Goal: Task Accomplishment & Management: Use online tool/utility

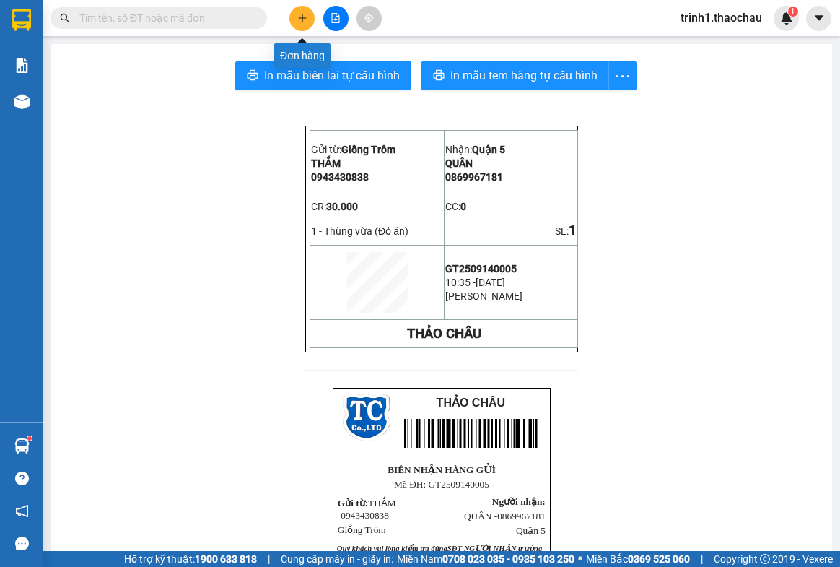
click at [305, 17] on icon "plus" at bounding box center [302, 17] width 8 height 1
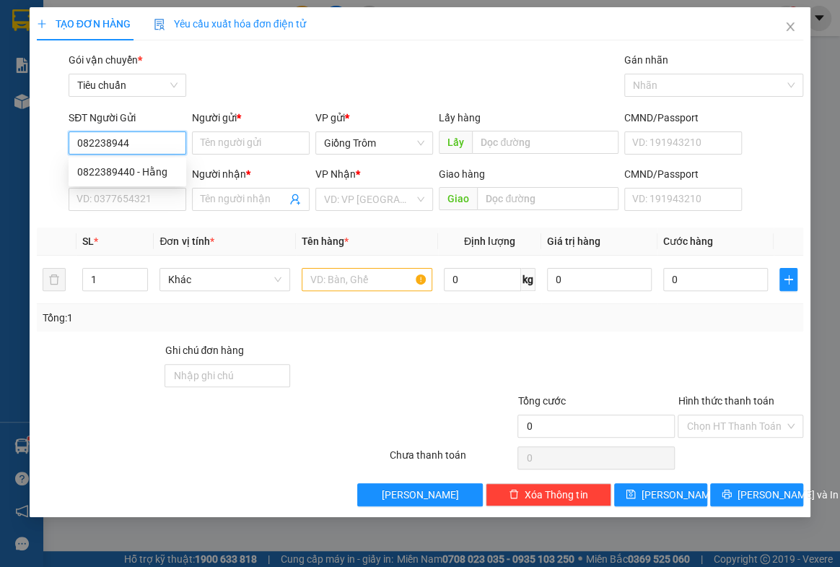
type input "0822389440"
click at [154, 171] on div "0822389440 - Hằng" at bounding box center [127, 172] width 100 height 16
type input "Hằng"
type input "0822389440"
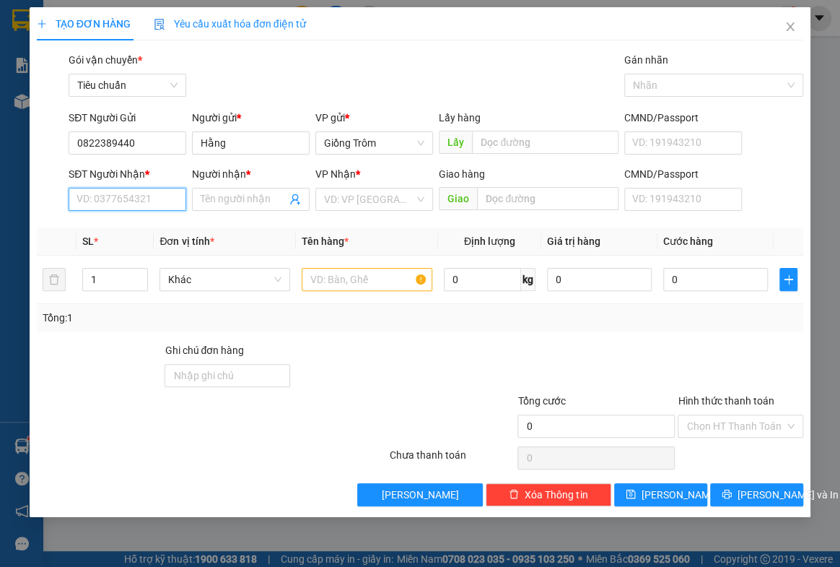
click at [132, 197] on input "SĐT Người Nhận *" at bounding box center [128, 199] width 118 height 23
click at [128, 252] on div "0349090903 - trâm" at bounding box center [127, 251] width 100 height 16
type input "0349090903"
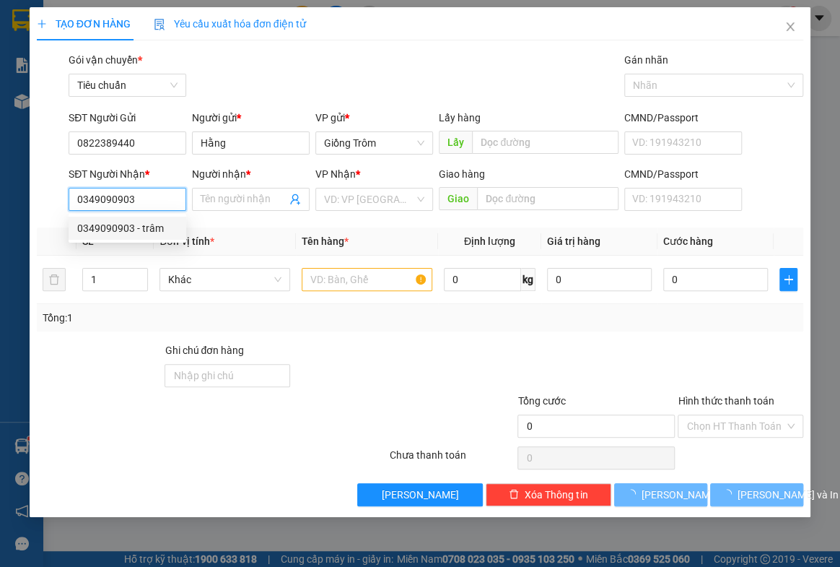
type input "trâm"
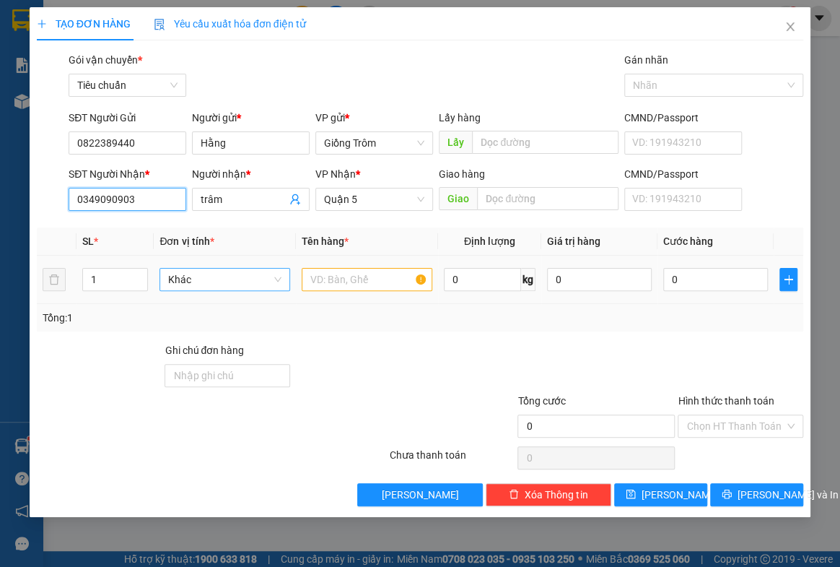
click at [227, 271] on span "Khác" at bounding box center [224, 280] width 113 height 22
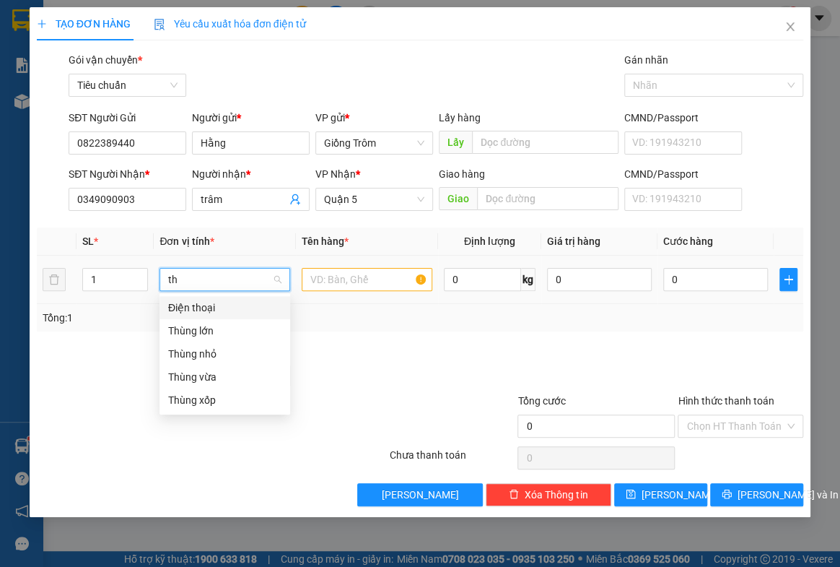
type input "thu"
click at [211, 349] on div "Thùng vừa" at bounding box center [224, 354] width 113 height 16
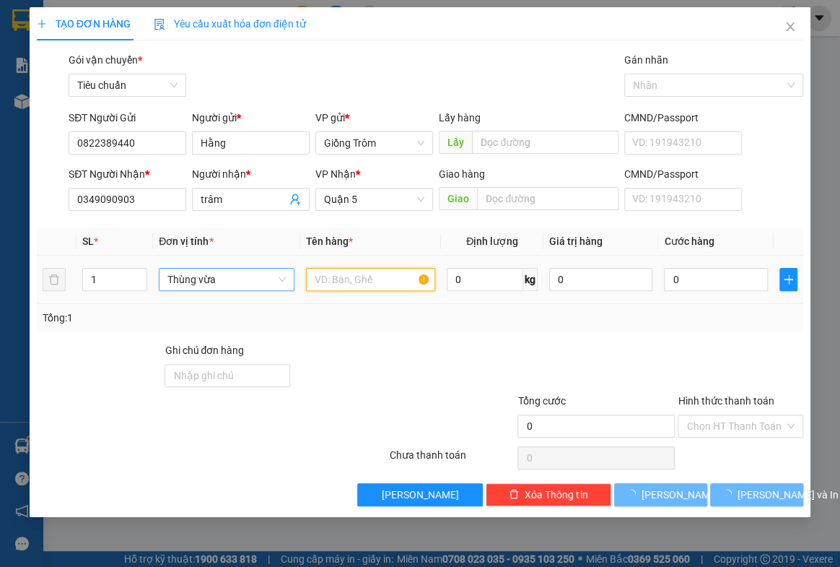
click at [343, 279] on input "text" at bounding box center [370, 279] width 129 height 23
type input "d"
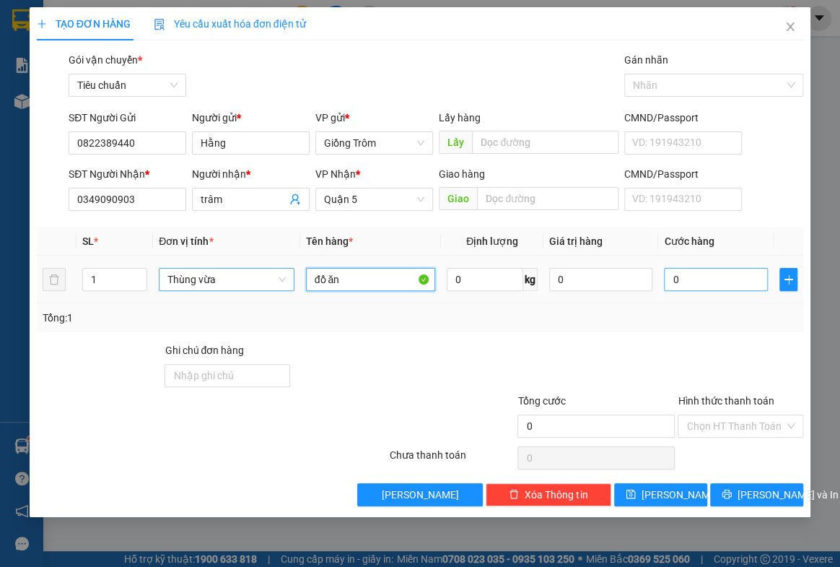
type input "đồ ăn"
click at [744, 276] on input "0" at bounding box center [716, 279] width 104 height 23
type input "5"
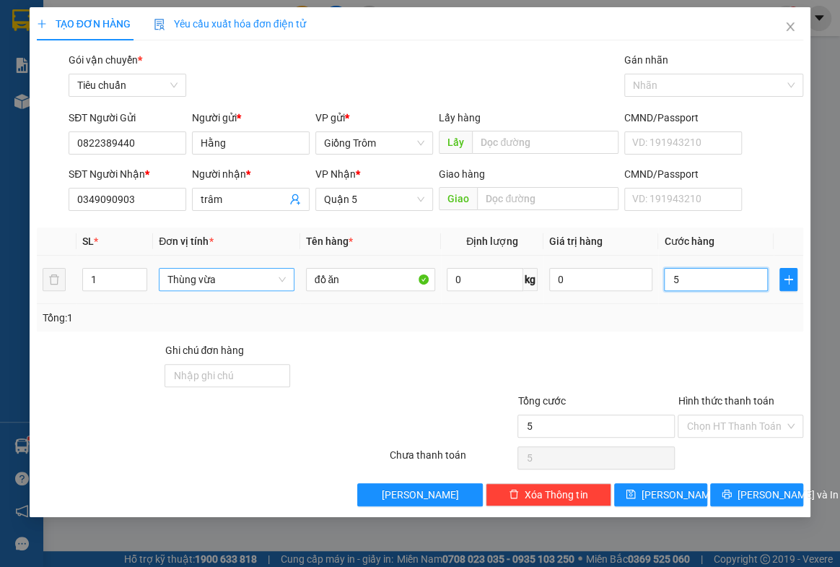
type input "50"
type input "50.000"
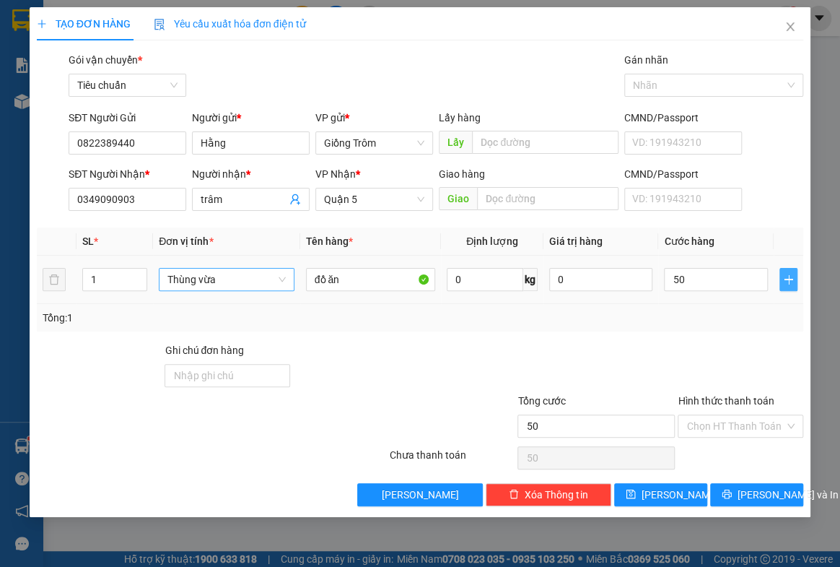
type input "50.000"
click at [790, 274] on icon "plus" at bounding box center [789, 280] width 12 height 12
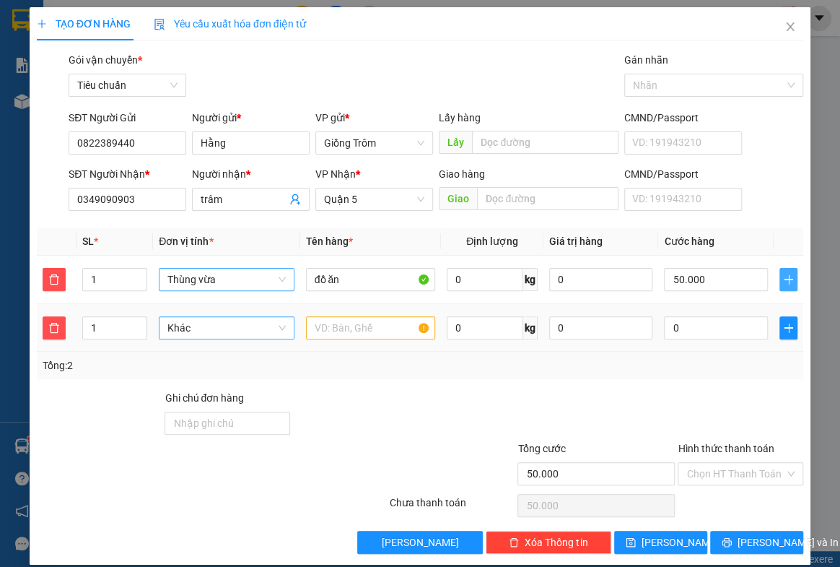
click at [196, 329] on span "Khác" at bounding box center [226, 328] width 118 height 22
type input "thu"
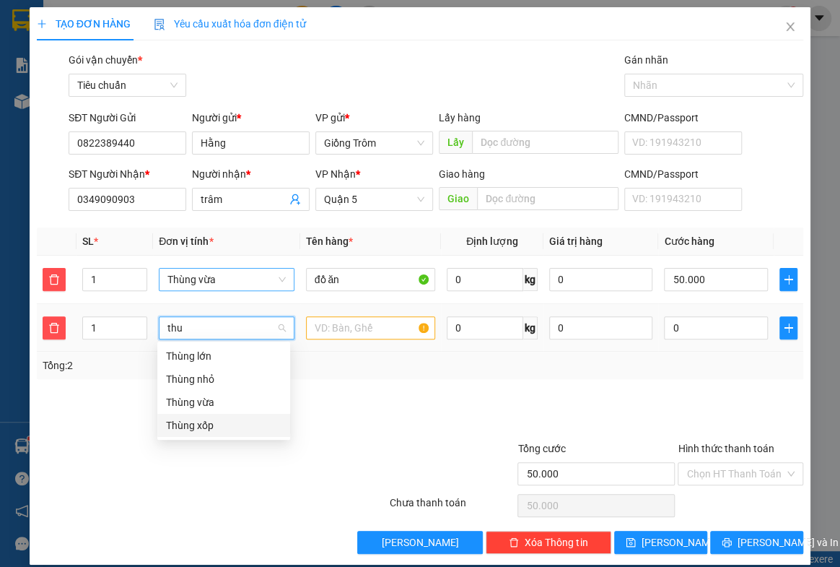
click at [203, 425] on div "Thùng xốp" at bounding box center [223, 425] width 115 height 16
click at [344, 325] on input "text" at bounding box center [370, 327] width 129 height 23
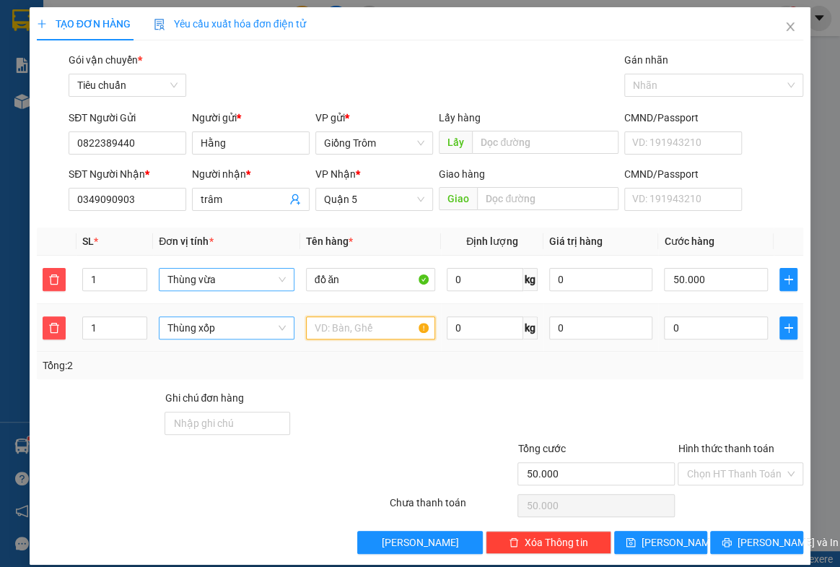
type input "d"
type input "đồ ăn"
click at [51, 326] on icon "delete" at bounding box center [54, 328] width 12 height 12
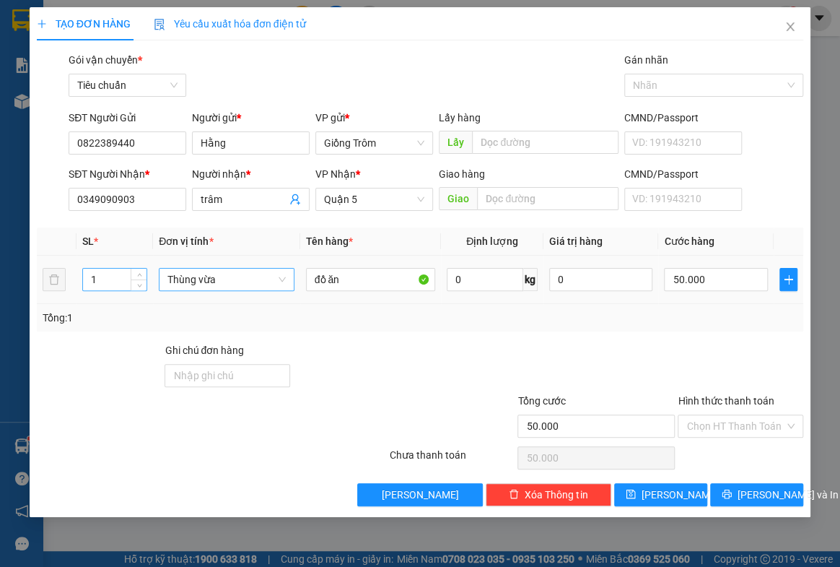
click at [102, 277] on input "1" at bounding box center [115, 280] width 64 height 22
type input "2"
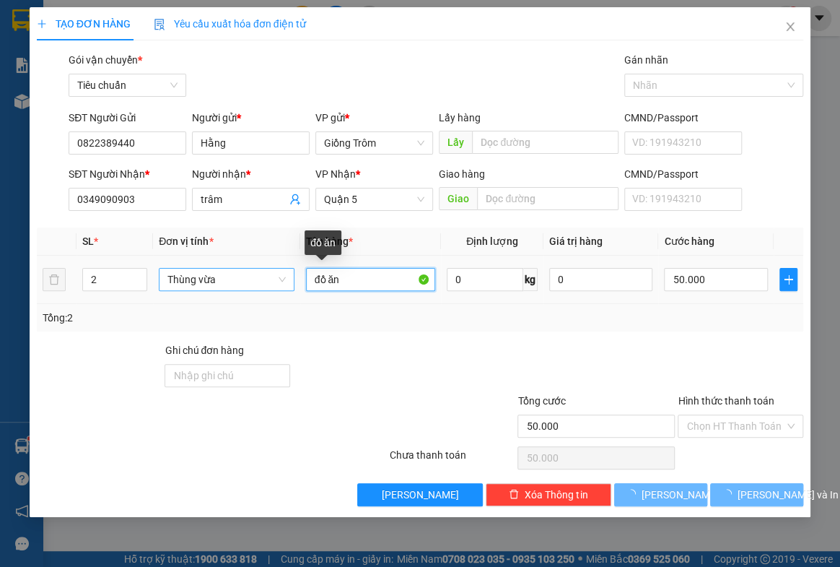
click at [362, 281] on input "đồ ăn" at bounding box center [370, 279] width 129 height 23
type input "0"
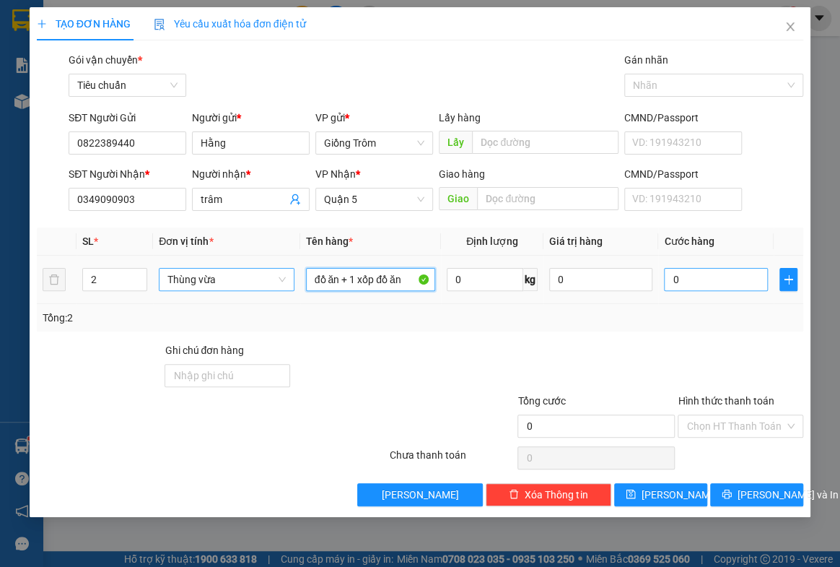
type input "đồ ăn + 1 xốp đồ ăn"
click at [668, 279] on input "0" at bounding box center [716, 279] width 104 height 23
type input "5"
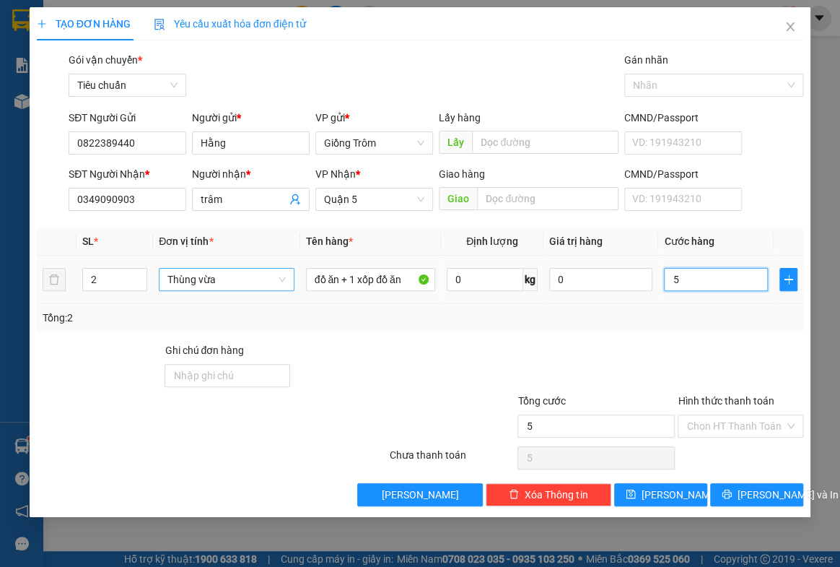
type input "50"
type input "50.000"
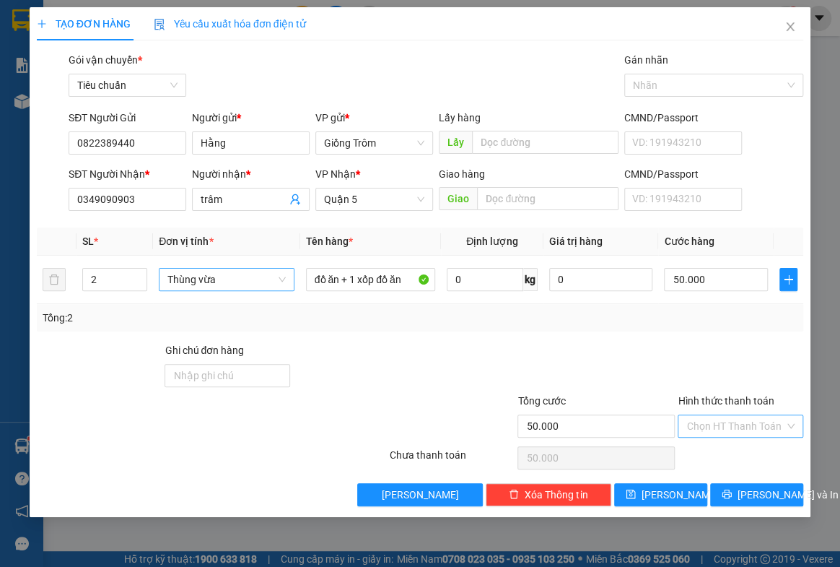
click at [720, 419] on input "Hình thức thanh toán" at bounding box center [735, 426] width 98 height 22
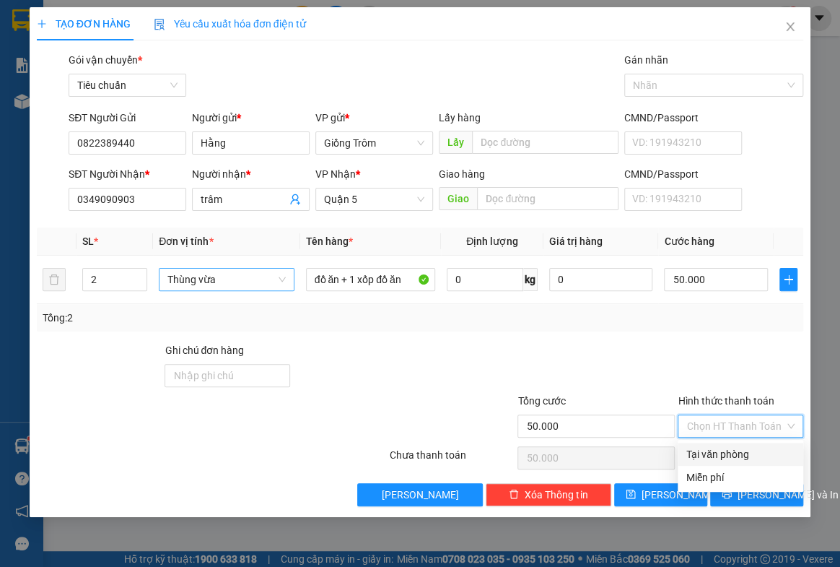
click at [720, 455] on div "Tại văn phòng" at bounding box center [740, 454] width 108 height 16
type input "0"
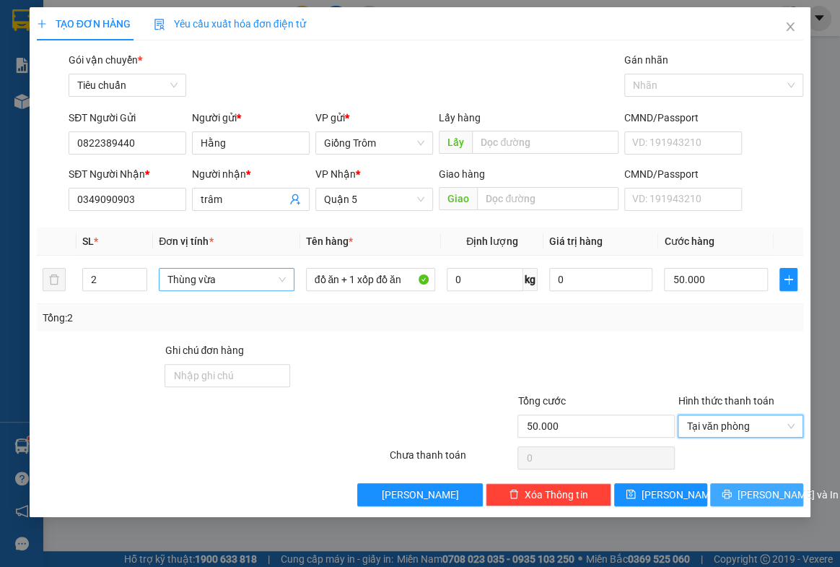
click at [761, 487] on span "[PERSON_NAME] và In" at bounding box center [788, 495] width 101 height 16
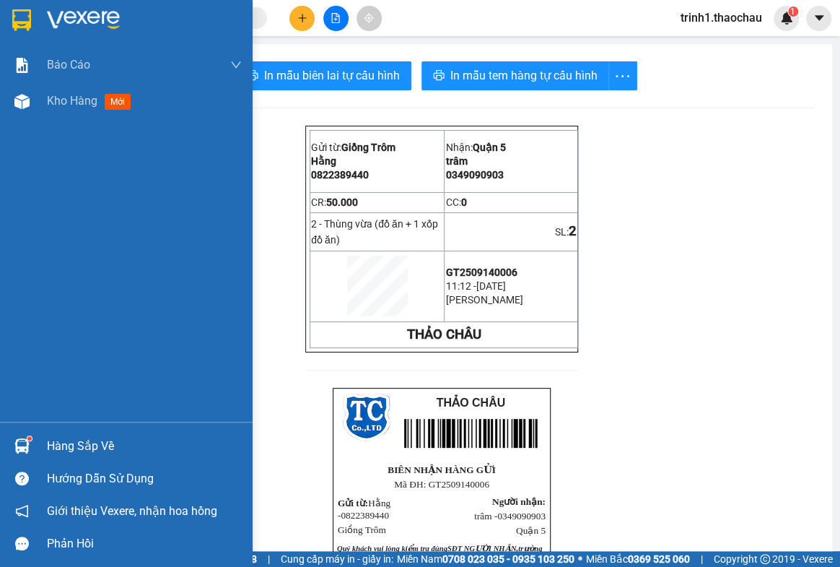
click at [105, 443] on div "Hàng sắp về" at bounding box center [144, 446] width 195 height 22
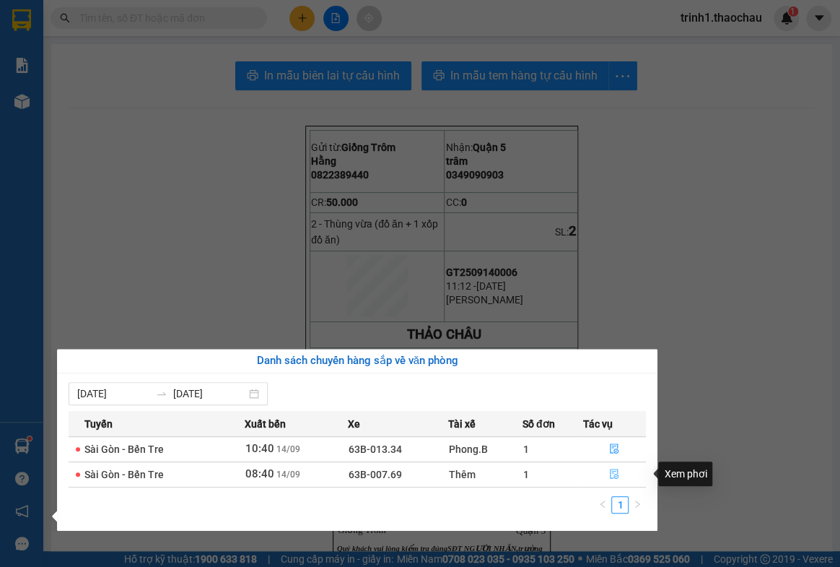
click at [614, 473] on icon "file-done" at bounding box center [614, 473] width 10 height 10
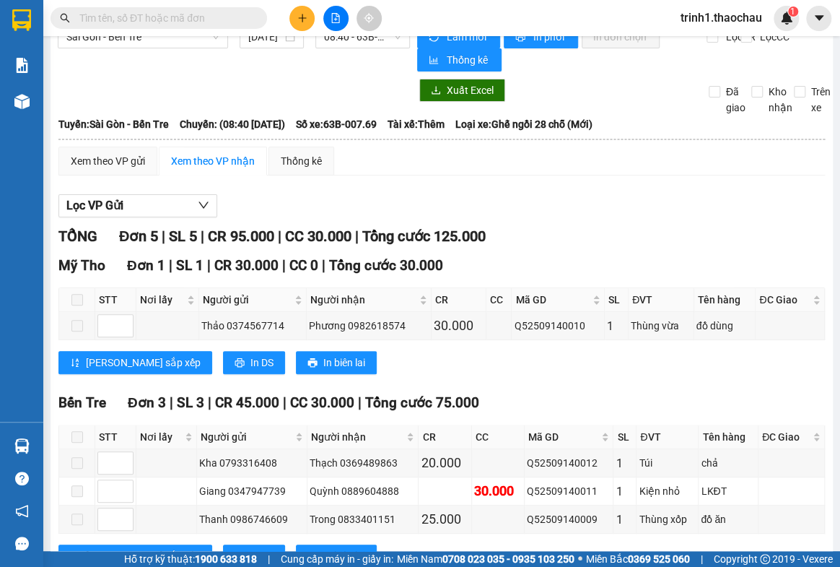
scroll to position [217, 0]
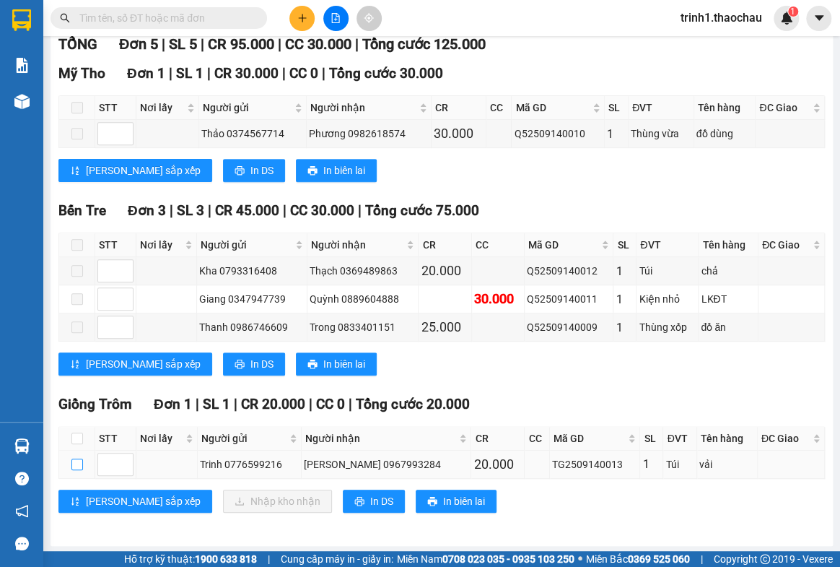
click at [73, 461] on input "checkbox" at bounding box center [77, 464] width 12 height 12
checkbox input "true"
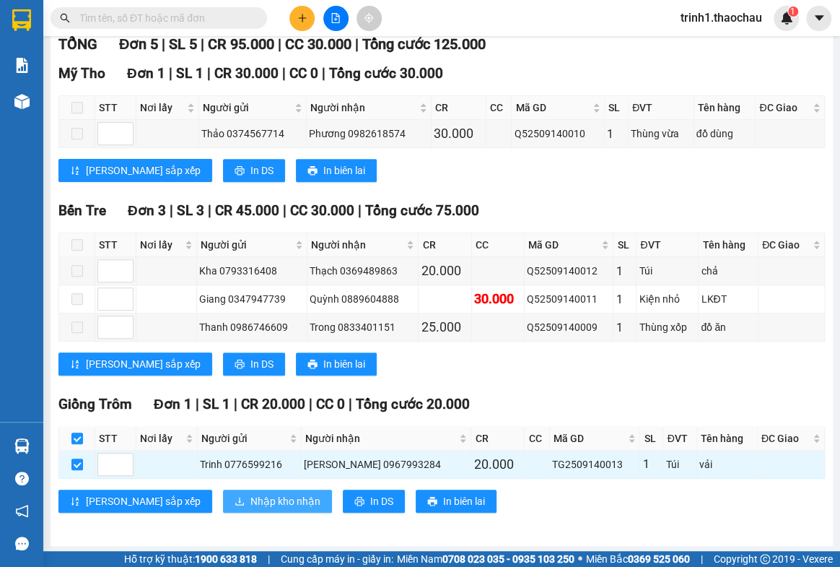
click at [250, 502] on span "Nhập kho nhận" at bounding box center [285, 501] width 70 height 16
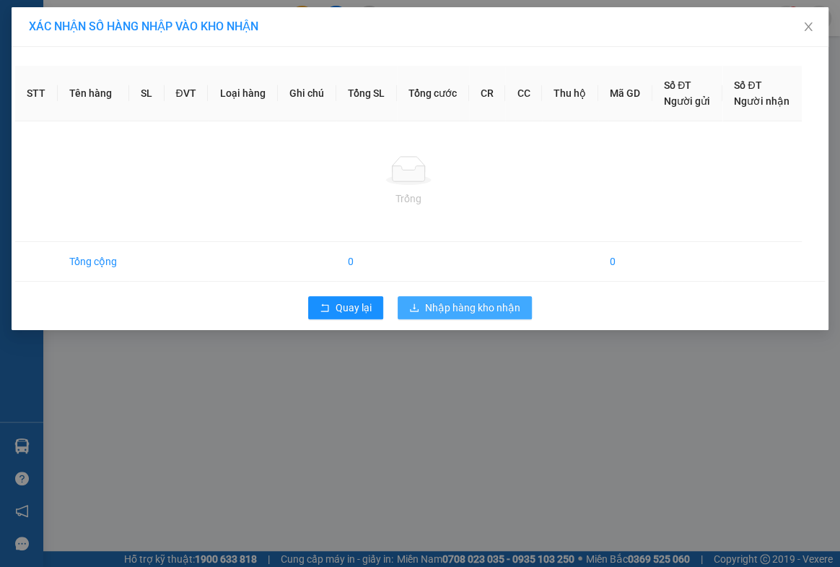
click at [421, 300] on button "Nhập hàng kho nhận" at bounding box center [465, 307] width 134 height 23
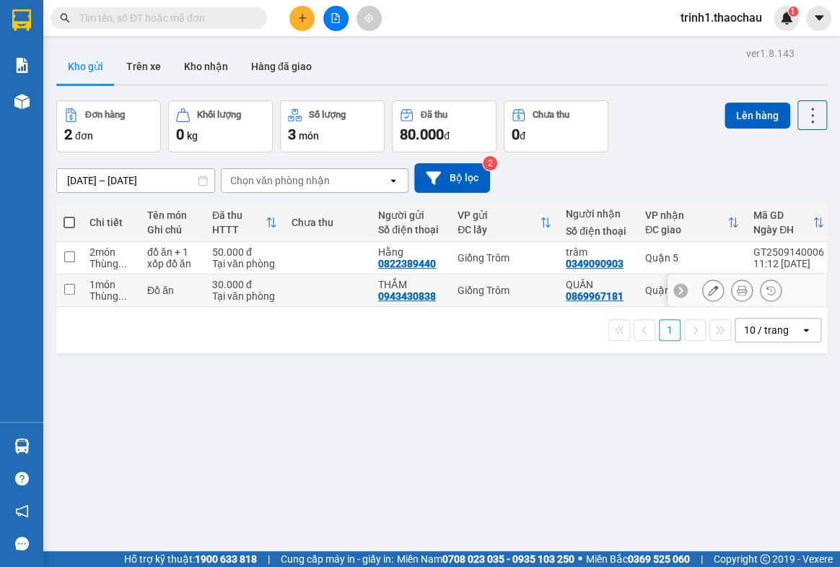
click at [66, 284] on input "checkbox" at bounding box center [69, 289] width 11 height 11
checkbox input "true"
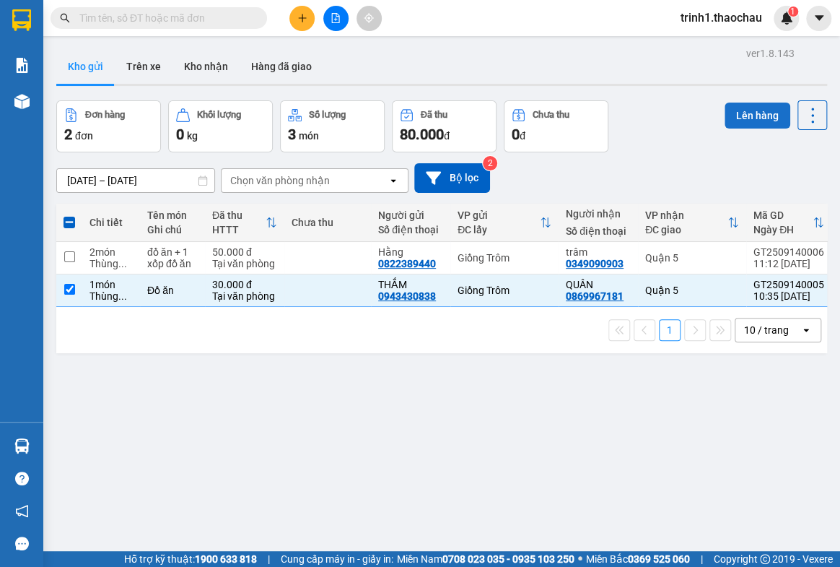
click at [741, 115] on button "Lên hàng" at bounding box center [758, 116] width 66 height 26
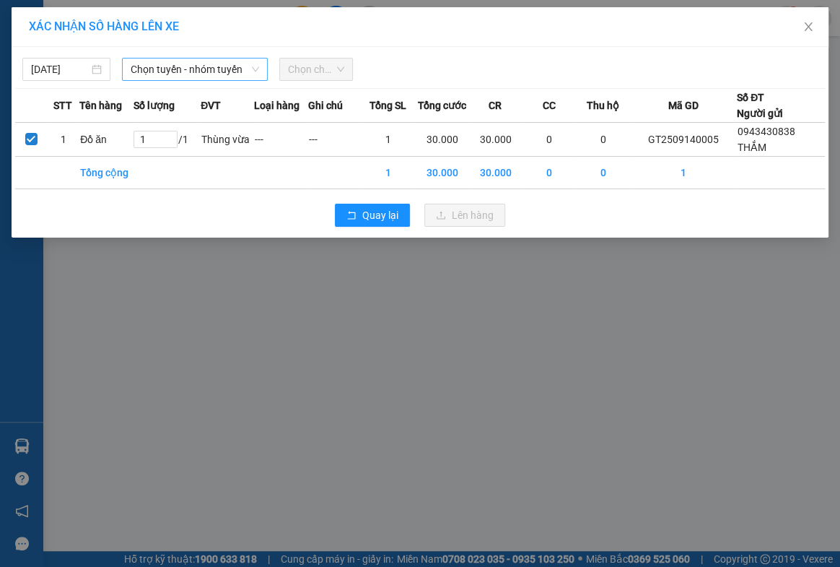
click at [188, 66] on span "Chọn tuyến - nhóm tuyến" at bounding box center [195, 69] width 128 height 22
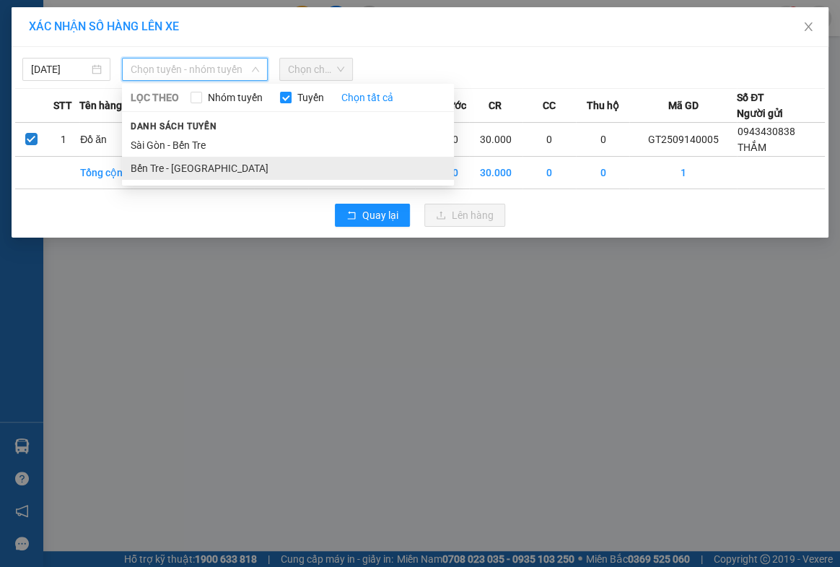
click at [144, 165] on li "Bến Tre - [GEOGRAPHIC_DATA]" at bounding box center [288, 168] width 332 height 23
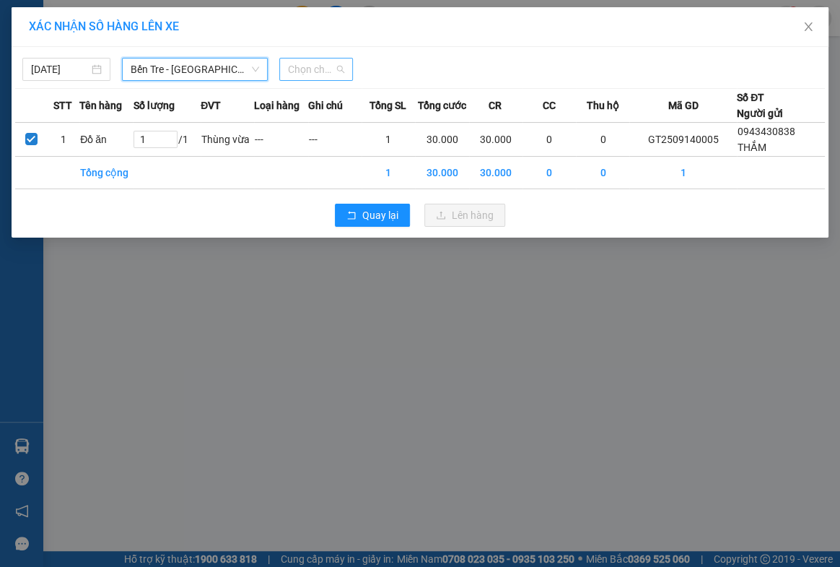
click at [303, 77] on span "Chọn chuyến" at bounding box center [316, 69] width 57 height 22
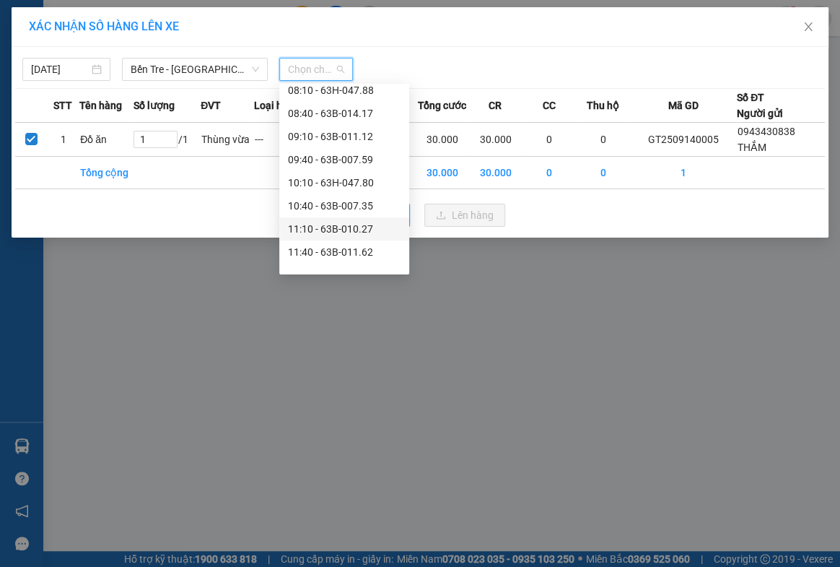
scroll to position [328, 0]
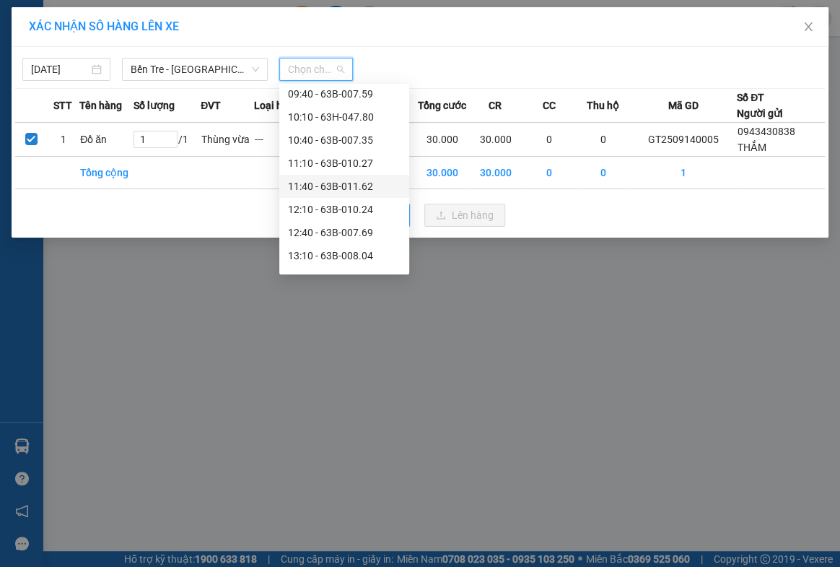
click at [329, 183] on div "11:40 - 63B-011.62" at bounding box center [344, 186] width 113 height 16
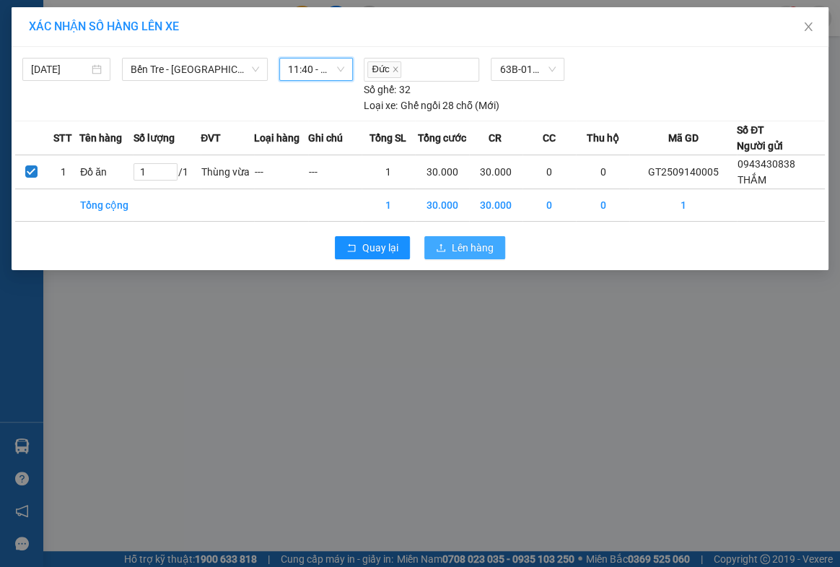
click at [465, 247] on span "Lên hàng" at bounding box center [473, 248] width 42 height 16
